Goal: Navigation & Orientation: Find specific page/section

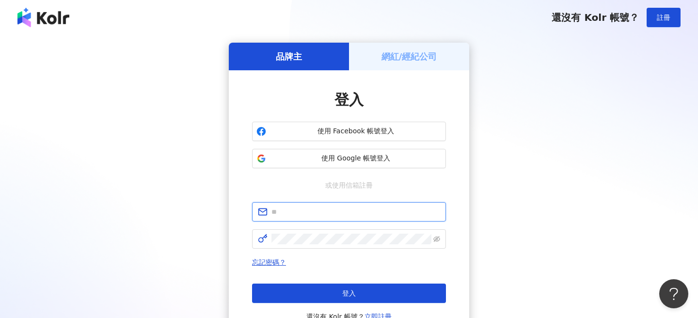
click at [319, 209] on input "text" at bounding box center [355, 211] width 169 height 11
type input "**********"
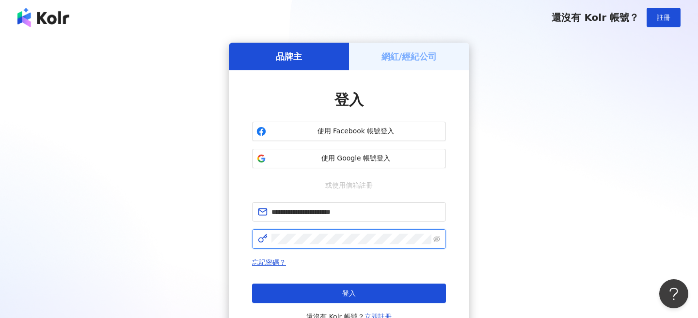
click button "登入" at bounding box center [349, 292] width 194 height 19
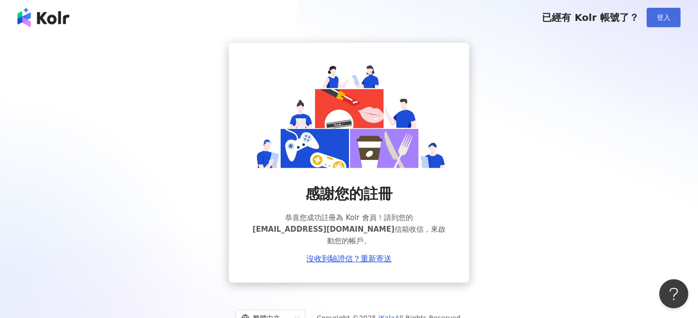
click at [659, 13] on button "登入" at bounding box center [663, 17] width 34 height 19
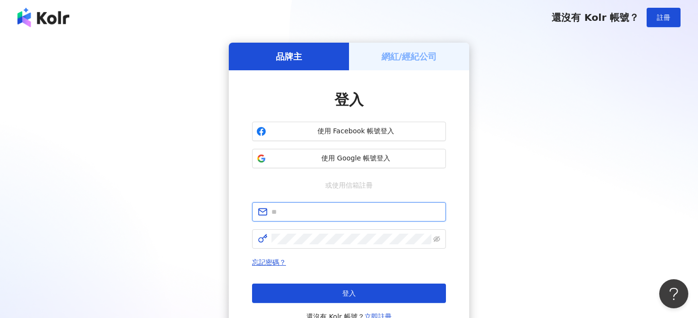
click at [309, 209] on input "text" at bounding box center [355, 211] width 169 height 11
click at [297, 213] on input "**********" at bounding box center [355, 211] width 169 height 11
type input "**********"
click at [310, 245] on span at bounding box center [349, 238] width 194 height 19
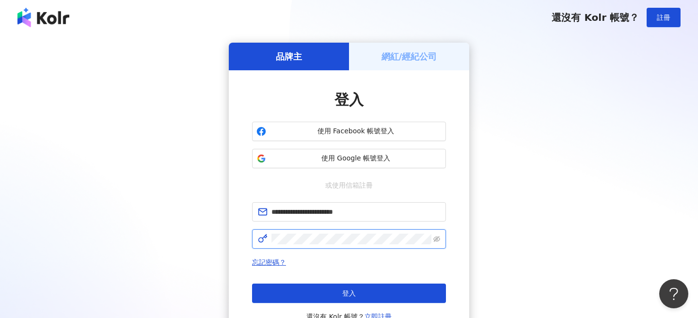
click button "登入" at bounding box center [349, 292] width 194 height 19
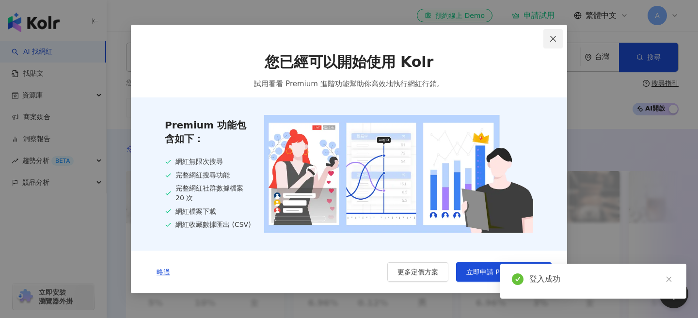
click at [551, 30] on button "Close" at bounding box center [552, 38] width 19 height 19
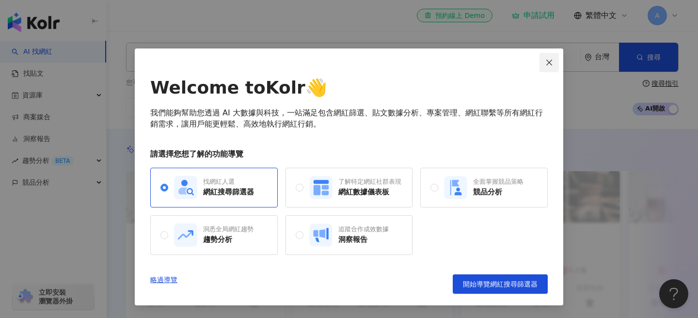
click at [547, 63] on icon "close" at bounding box center [549, 63] width 8 height 8
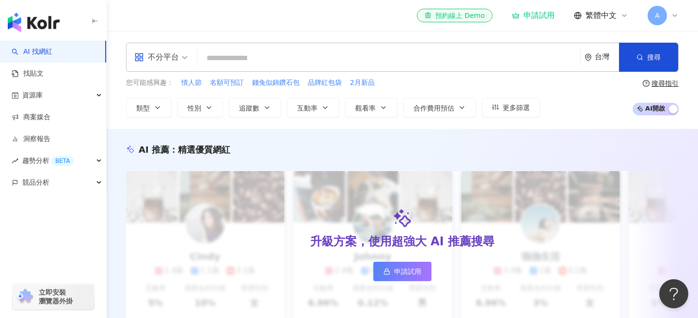
click at [300, 47] on div "不分平台 台灣 搜尋" at bounding box center [402, 57] width 552 height 29
click at [292, 54] on input "search" at bounding box center [388, 58] width 375 height 18
click at [320, 59] on input "search" at bounding box center [388, 58] width 375 height 18
click at [102, 157] on div "趨勢分析 BETA" at bounding box center [53, 161] width 106 height 22
click at [234, 25] on div "el-icon-cs 預約線上 Demo 申請試用 繁體中文 A" at bounding box center [402, 15] width 552 height 31
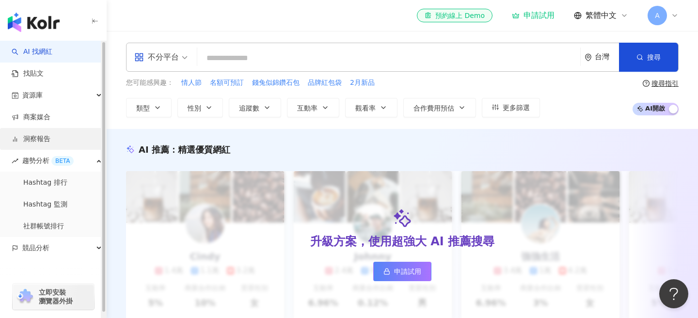
scroll to position [5, 0]
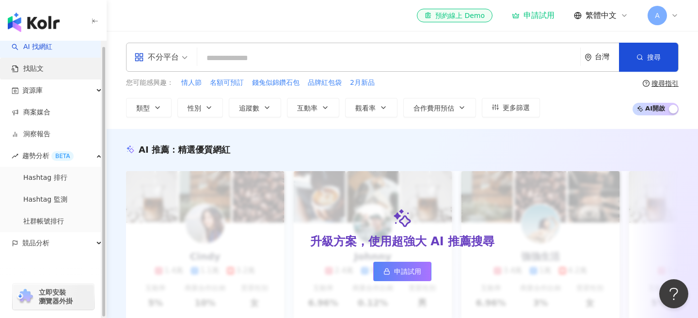
click at [44, 66] on link "找貼文" at bounding box center [28, 69] width 32 height 10
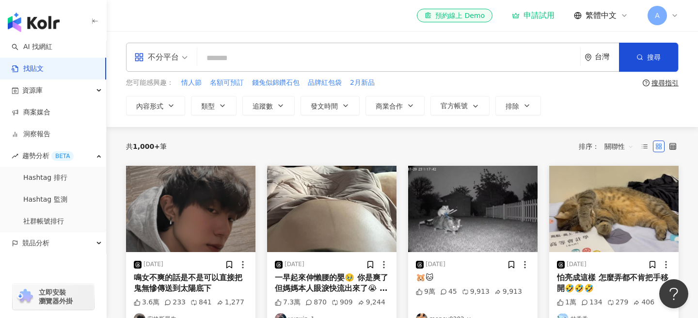
click at [41, 22] on img "button" at bounding box center [34, 22] width 52 height 19
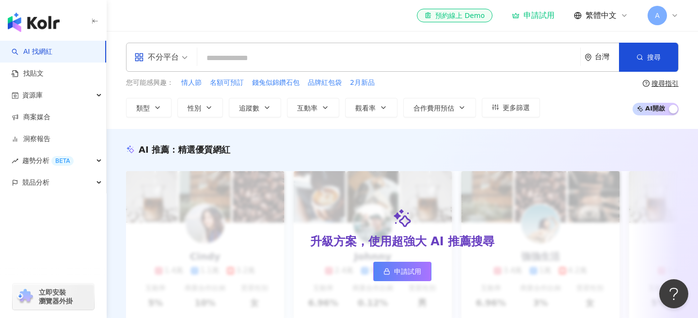
click at [537, 13] on div "申請試用" at bounding box center [533, 16] width 43 height 10
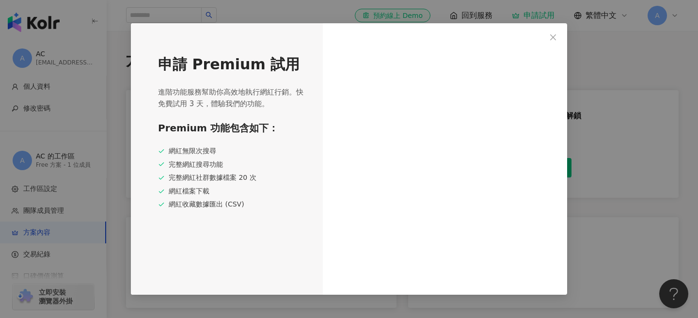
click at [49, 175] on div "申請 Premium 試用 進階功能服務幫助你高效地執行網紅行銷。快免費試用 3 天，體驗我們的功能。 Premium 功能包含如下： 網紅無限次搜尋 完整網…" at bounding box center [349, 159] width 698 height 318
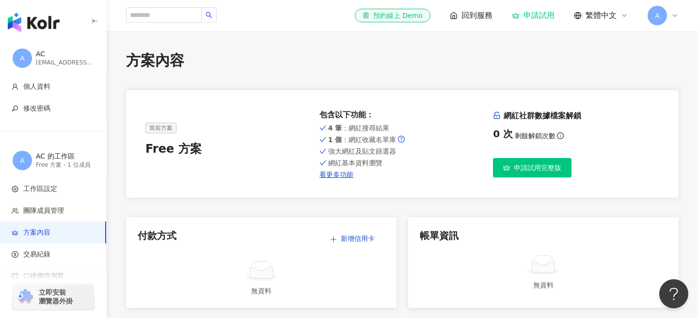
click at [473, 10] on div "el-icon-cs 預約線上 Demo 回到服務 申請試用 繁體中文 A" at bounding box center [517, 15] width 324 height 19
click at [471, 17] on span "回到服務" at bounding box center [476, 15] width 31 height 11
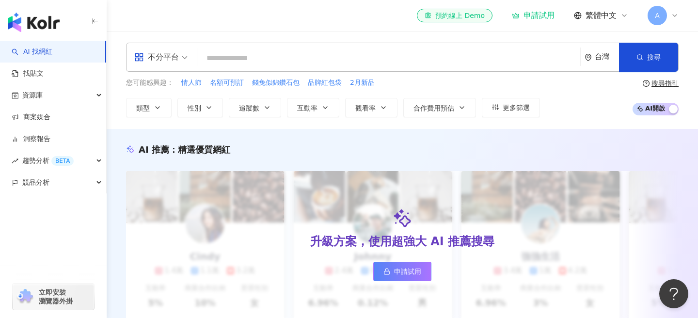
click at [37, 27] on img "button" at bounding box center [34, 22] width 52 height 19
click at [66, 88] on div "資源庫" at bounding box center [53, 95] width 106 height 22
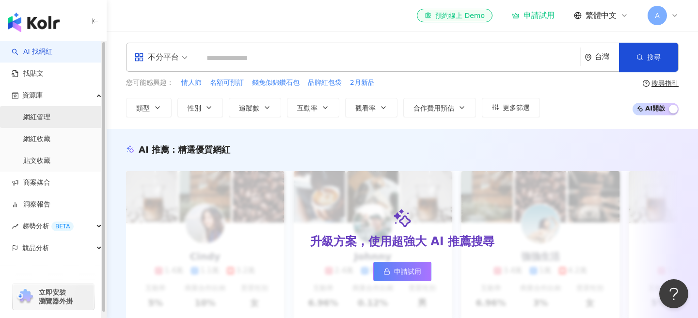
click at [50, 115] on link "網紅管理" at bounding box center [36, 117] width 27 height 10
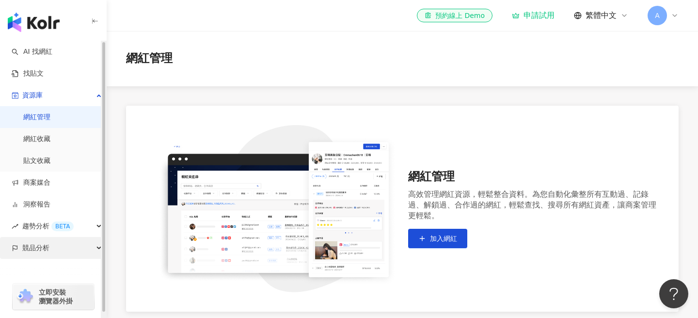
click at [38, 246] on span "競品分析" at bounding box center [35, 248] width 27 height 22
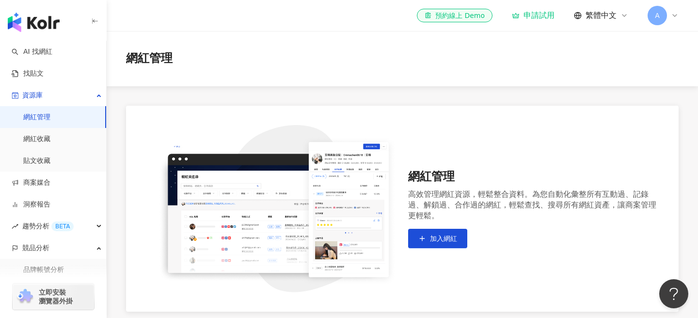
click at [57, 26] on img "button" at bounding box center [34, 22] width 52 height 19
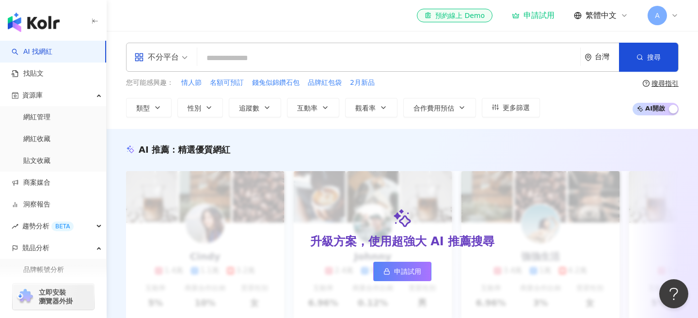
click at [39, 27] on img "button" at bounding box center [34, 22] width 52 height 19
click at [96, 23] on icon "button" at bounding box center [95, 21] width 8 height 8
